Goal: Find specific page/section

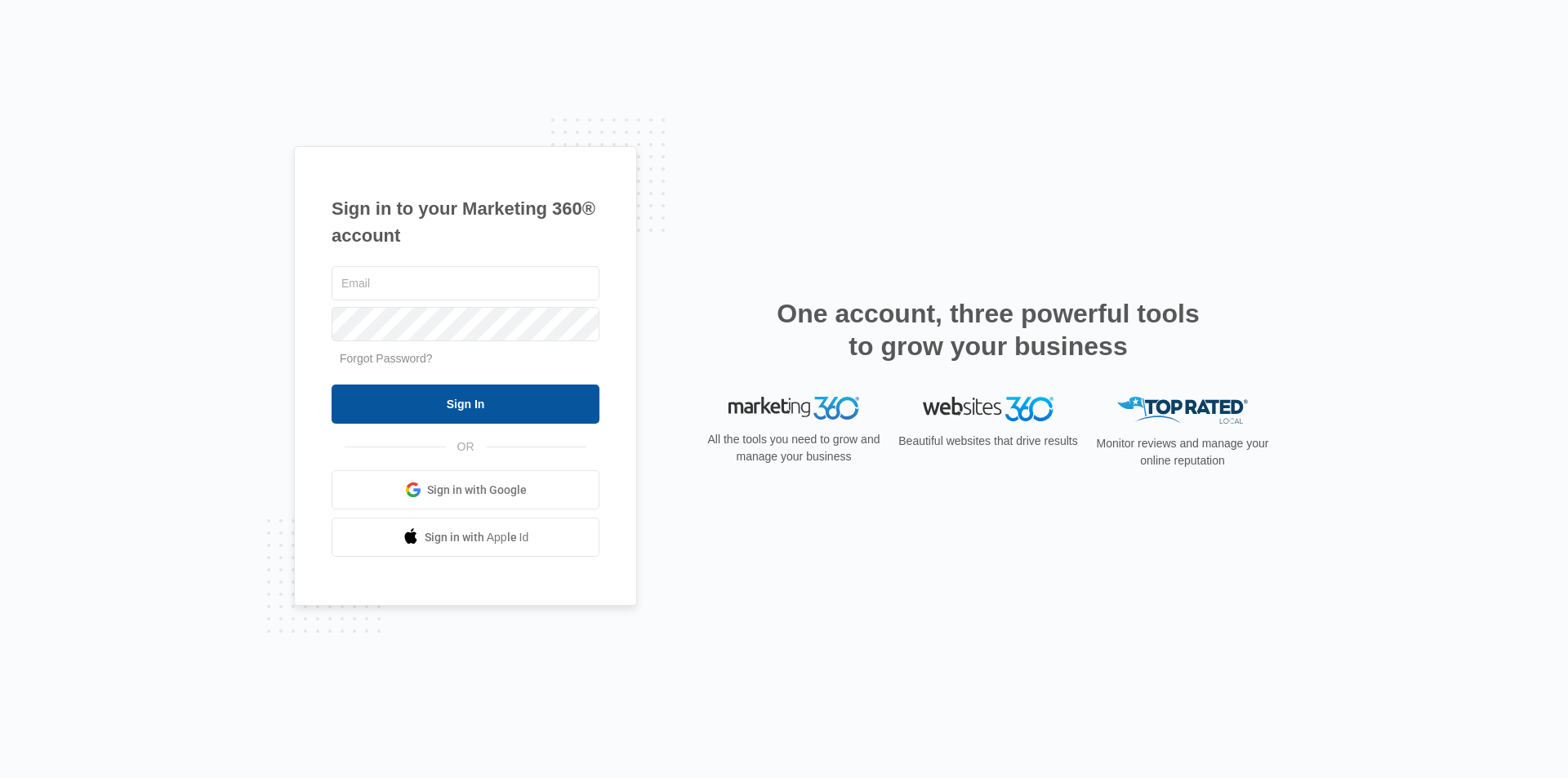
type input "[EMAIL_ADDRESS][DOMAIN_NAME]"
click at [387, 401] on input "Sign In" at bounding box center [465, 404] width 268 height 39
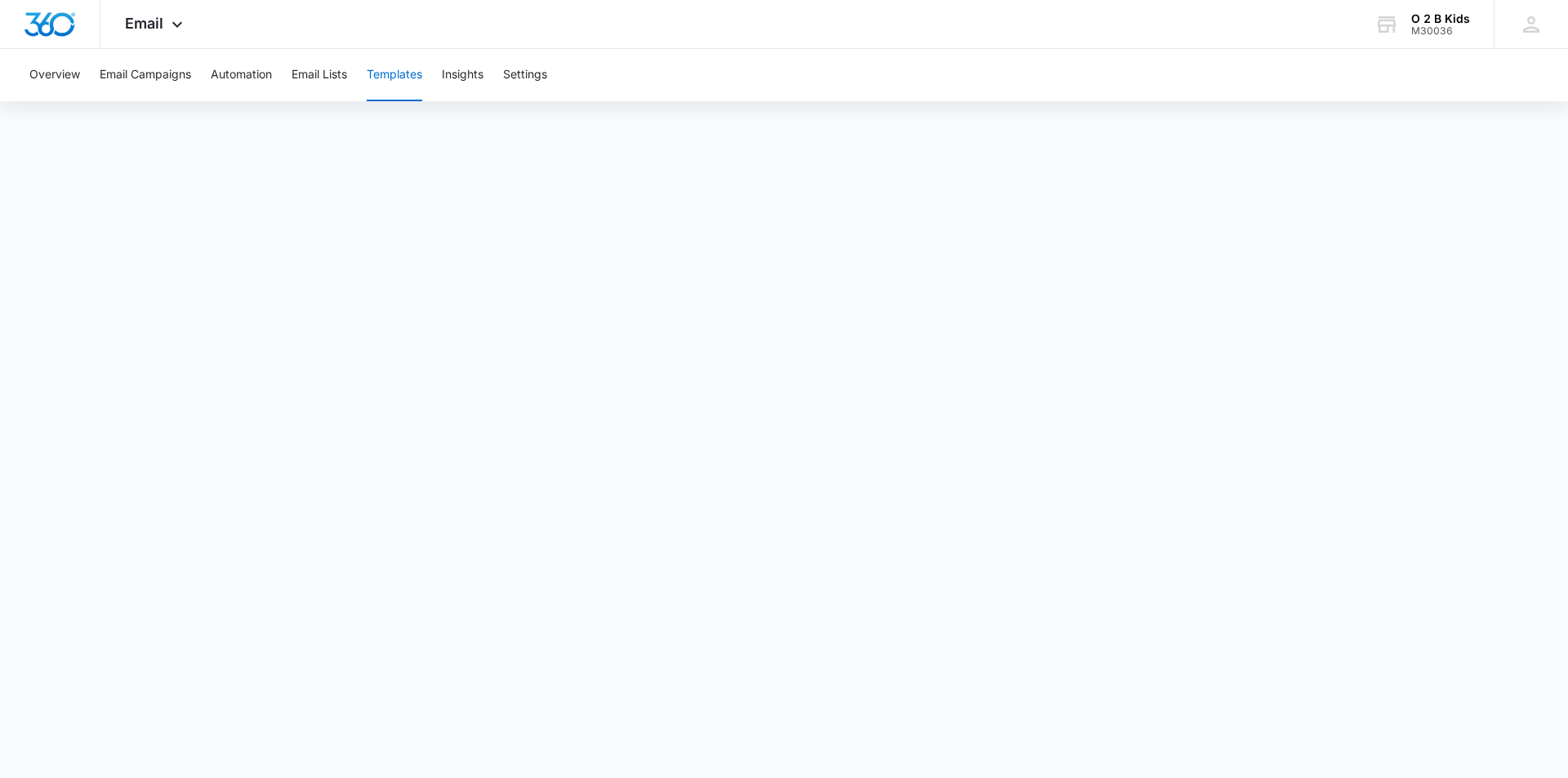
click at [398, 76] on button "Templates" at bounding box center [394, 75] width 56 height 52
click at [54, 77] on button "Overview" at bounding box center [55, 75] width 50 height 52
click at [396, 79] on button "Templates" at bounding box center [394, 75] width 56 height 52
click at [310, 69] on button "Email Lists" at bounding box center [320, 75] width 56 height 52
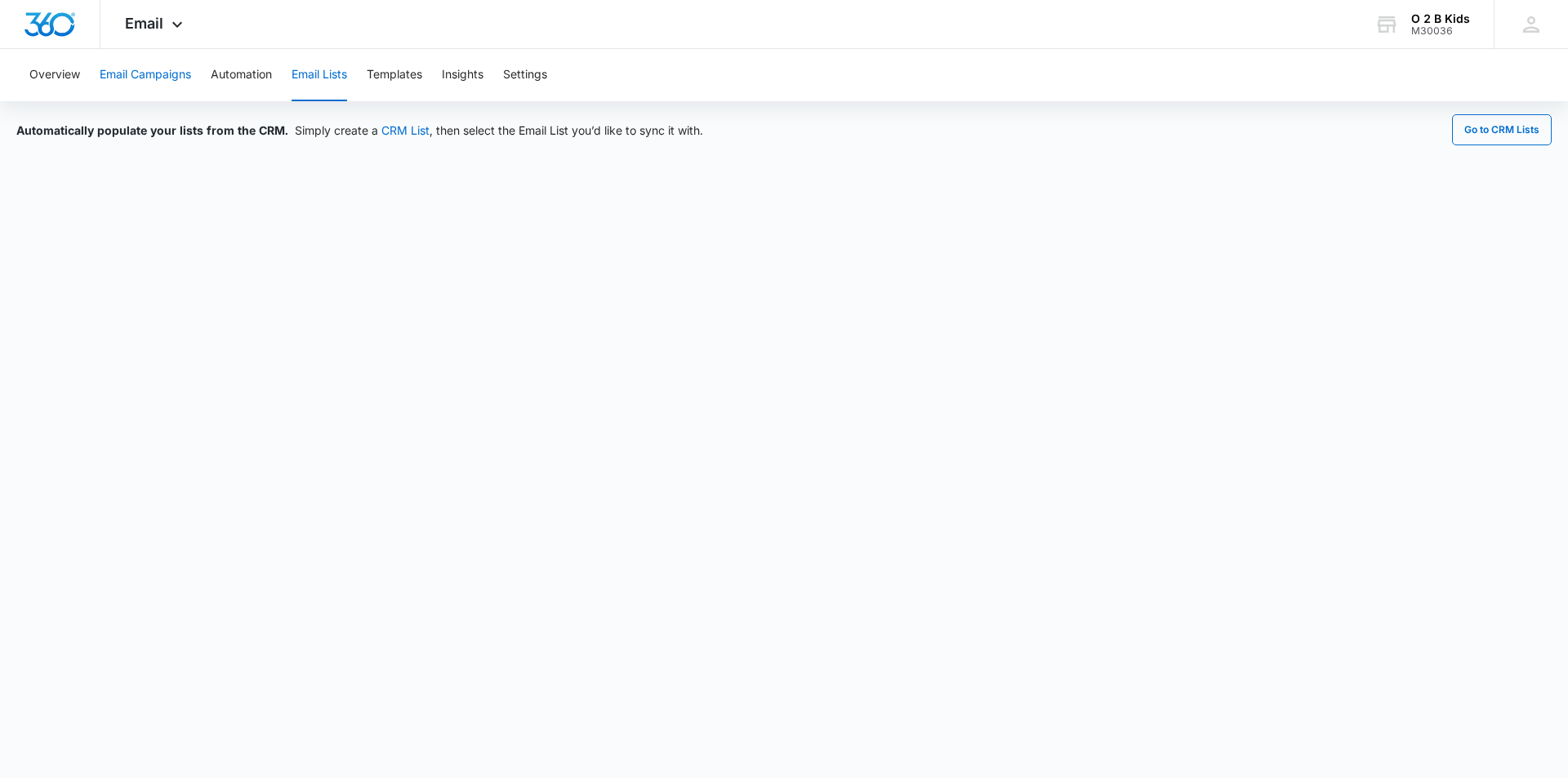
click at [131, 74] on button "Email Campaigns" at bounding box center [145, 75] width 91 height 52
